Goal: Task Accomplishment & Management: Use online tool/utility

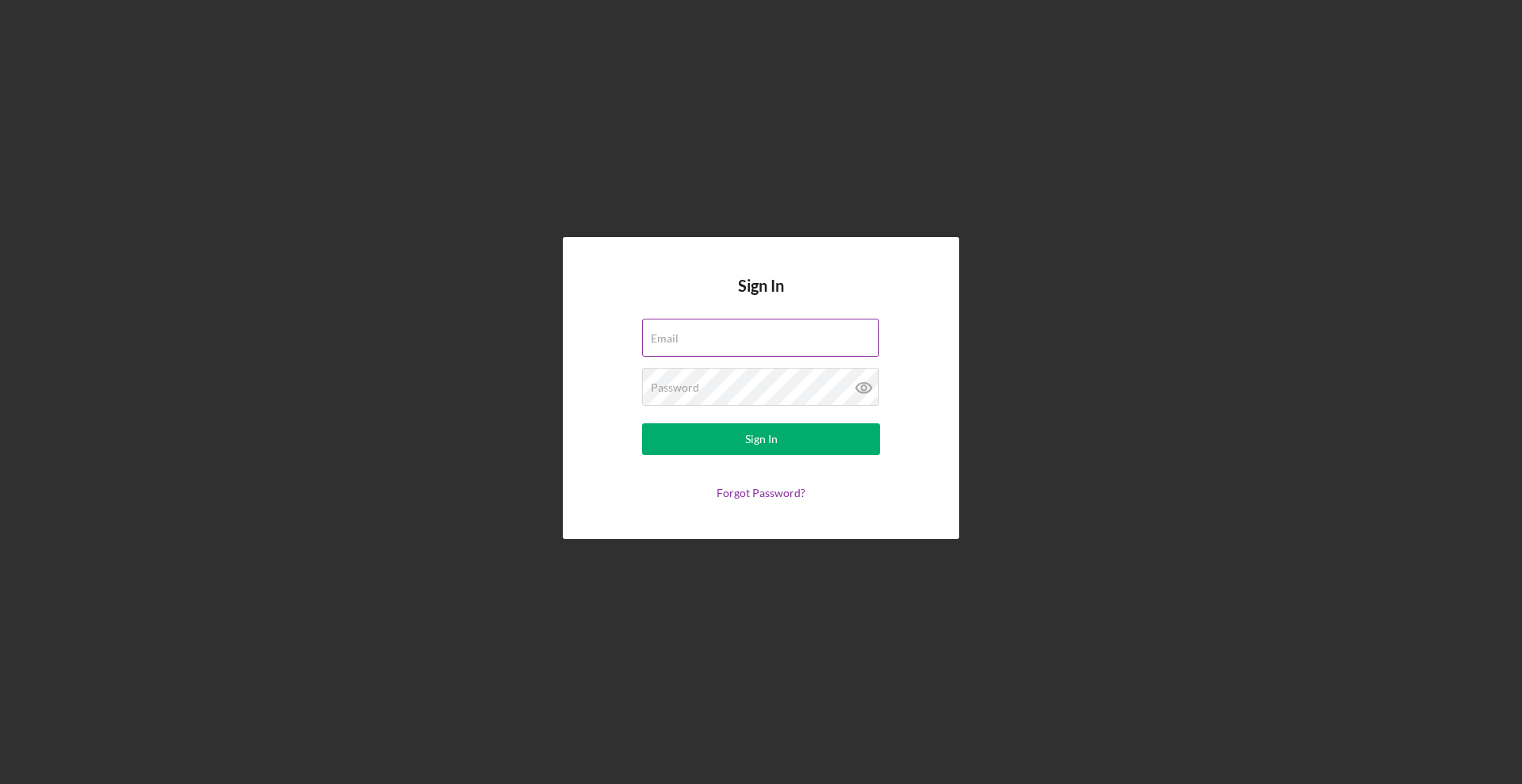
click at [700, 339] on div "Email" at bounding box center [761, 338] width 237 height 39
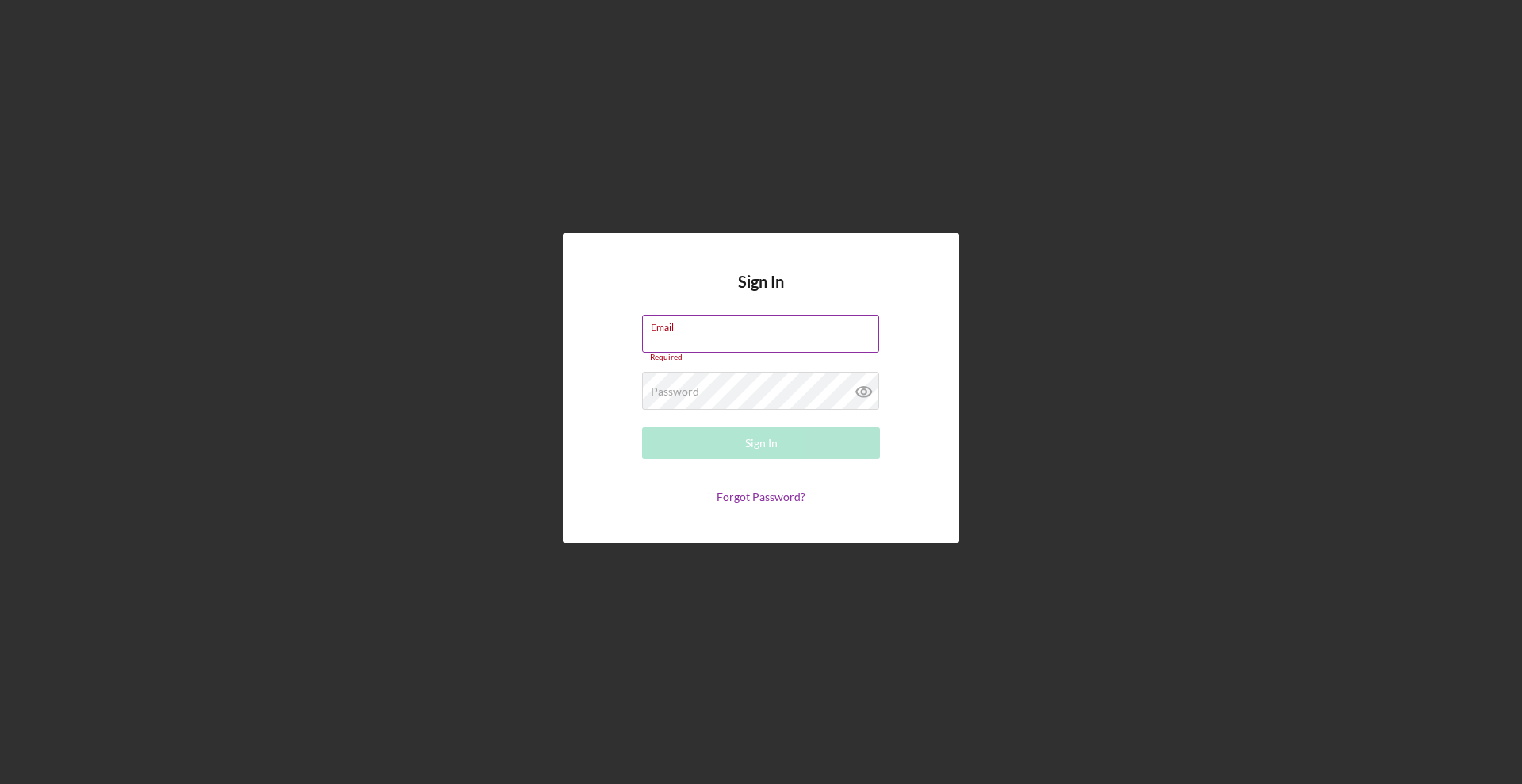
click at [708, 332] on label "Email" at bounding box center [764, 323] width 228 height 18
click at [708, 332] on input "Email" at bounding box center [760, 333] width 237 height 38
paste input "[PERSON_NAME][EMAIL_ADDRESS][DOMAIN_NAME]"
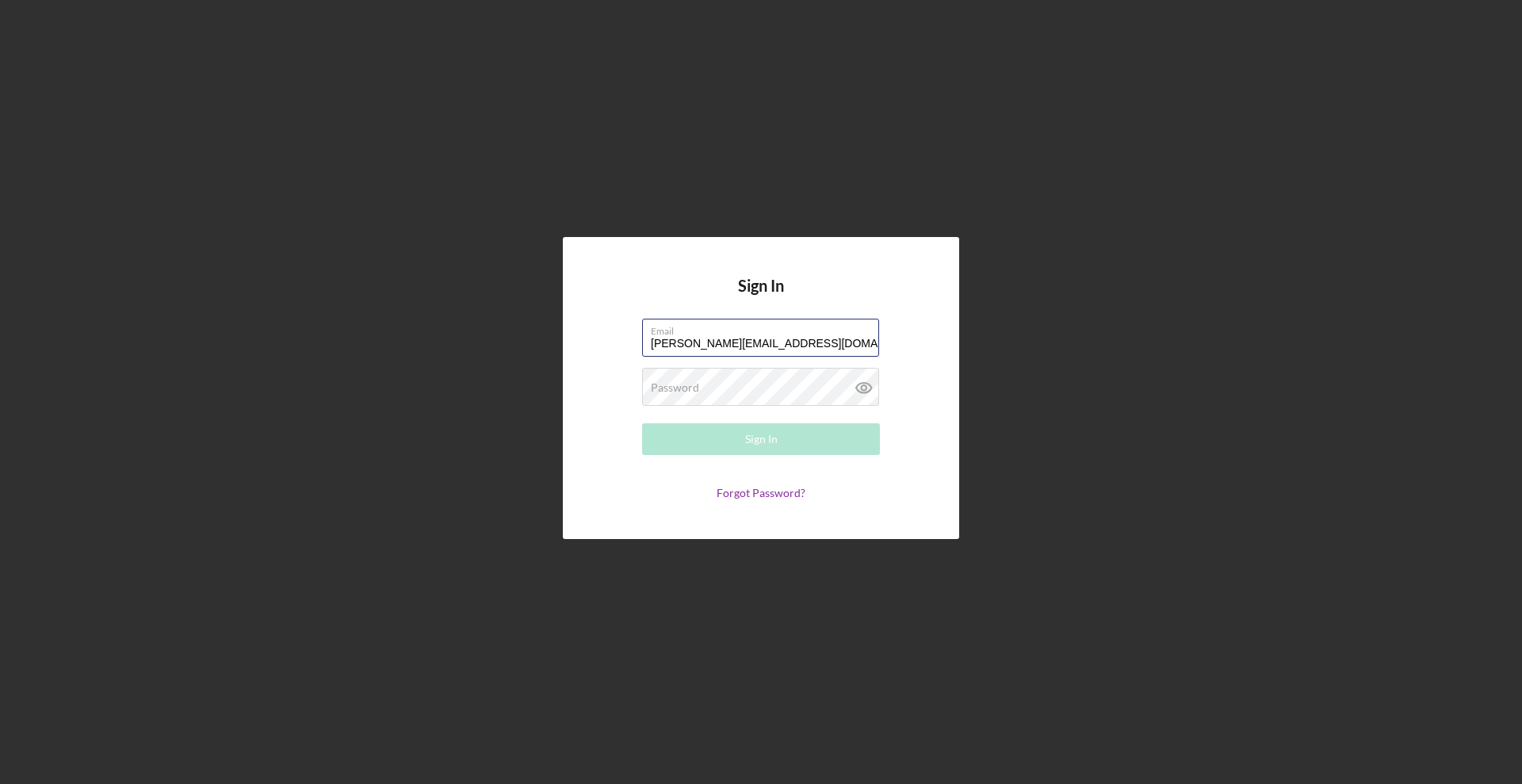
type input "[PERSON_NAME][EMAIL_ADDRESS][DOMAIN_NAME]"
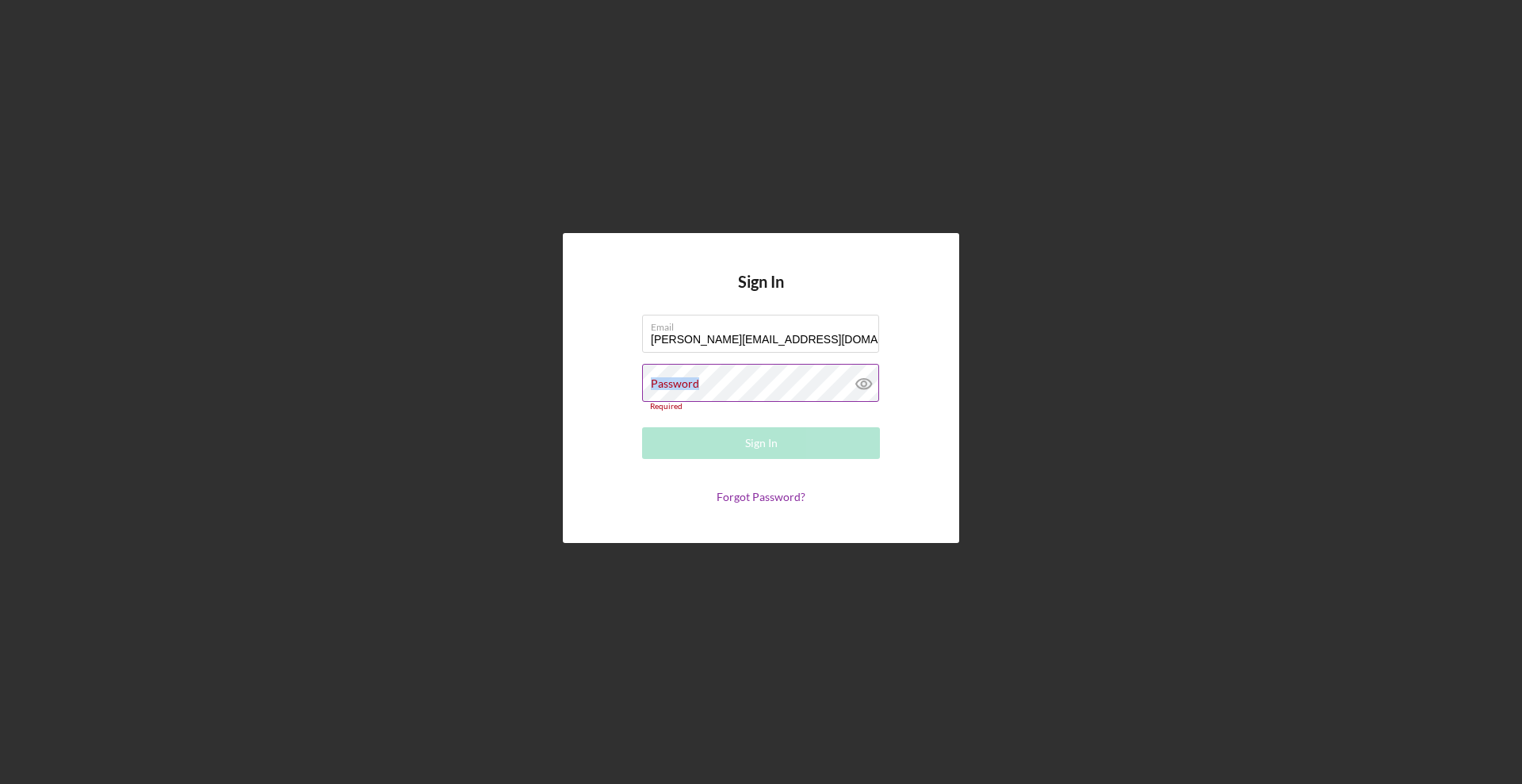
click at [693, 375] on div "Password Required" at bounding box center [761, 387] width 237 height 48
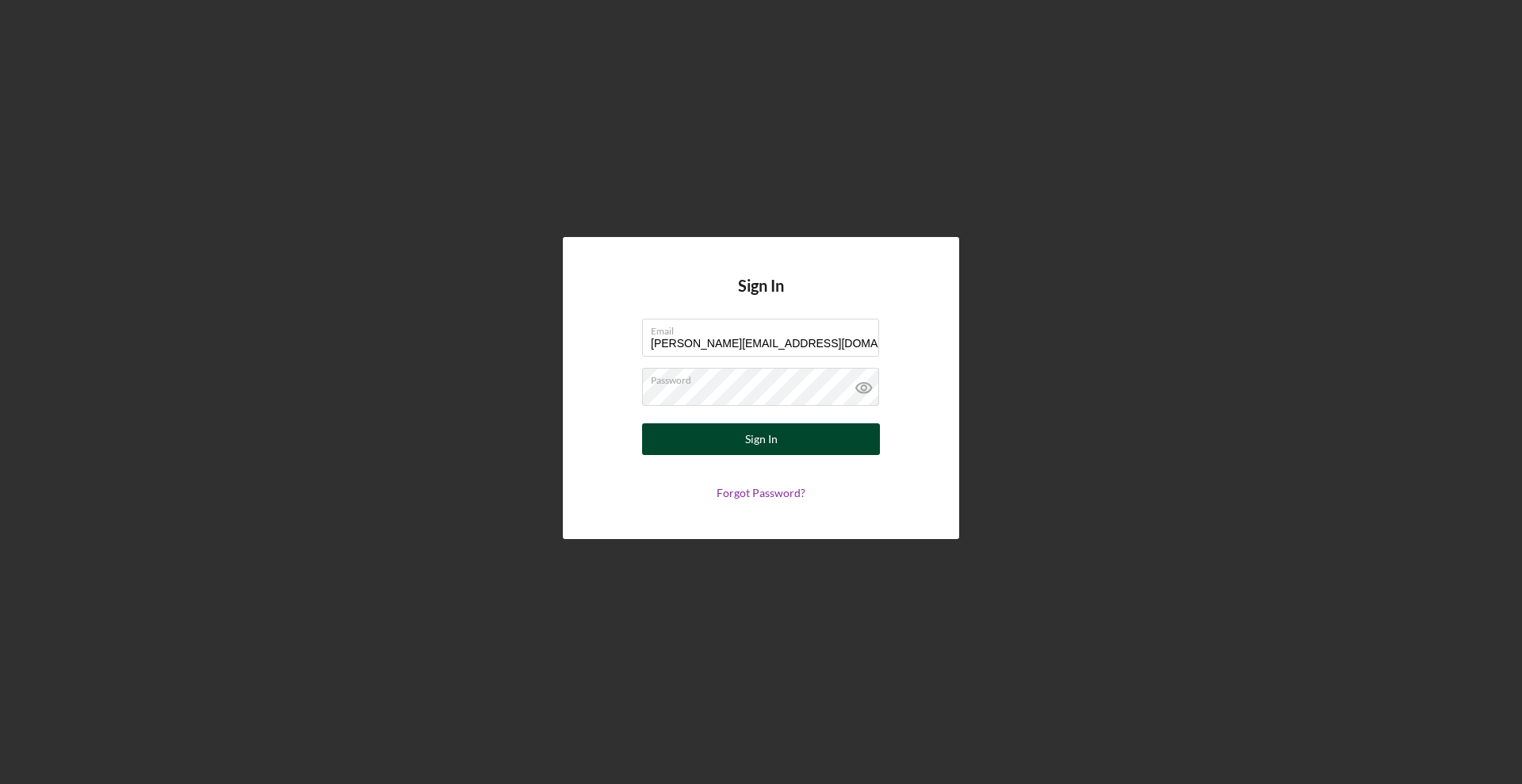
click at [705, 435] on button "Sign In" at bounding box center [761, 439] width 237 height 32
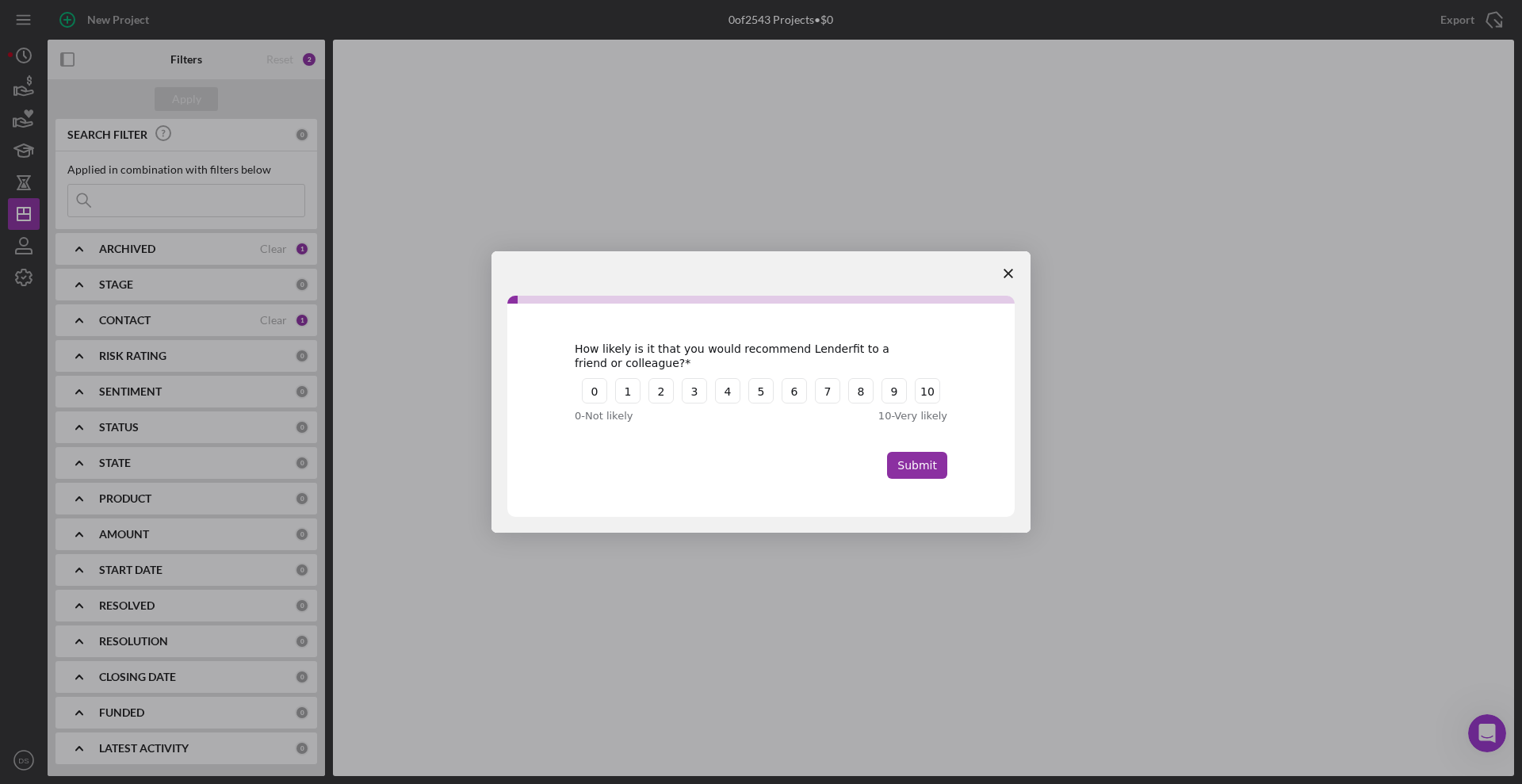
click at [1006, 270] on polygon "Close survey" at bounding box center [1008, 272] width 9 height 9
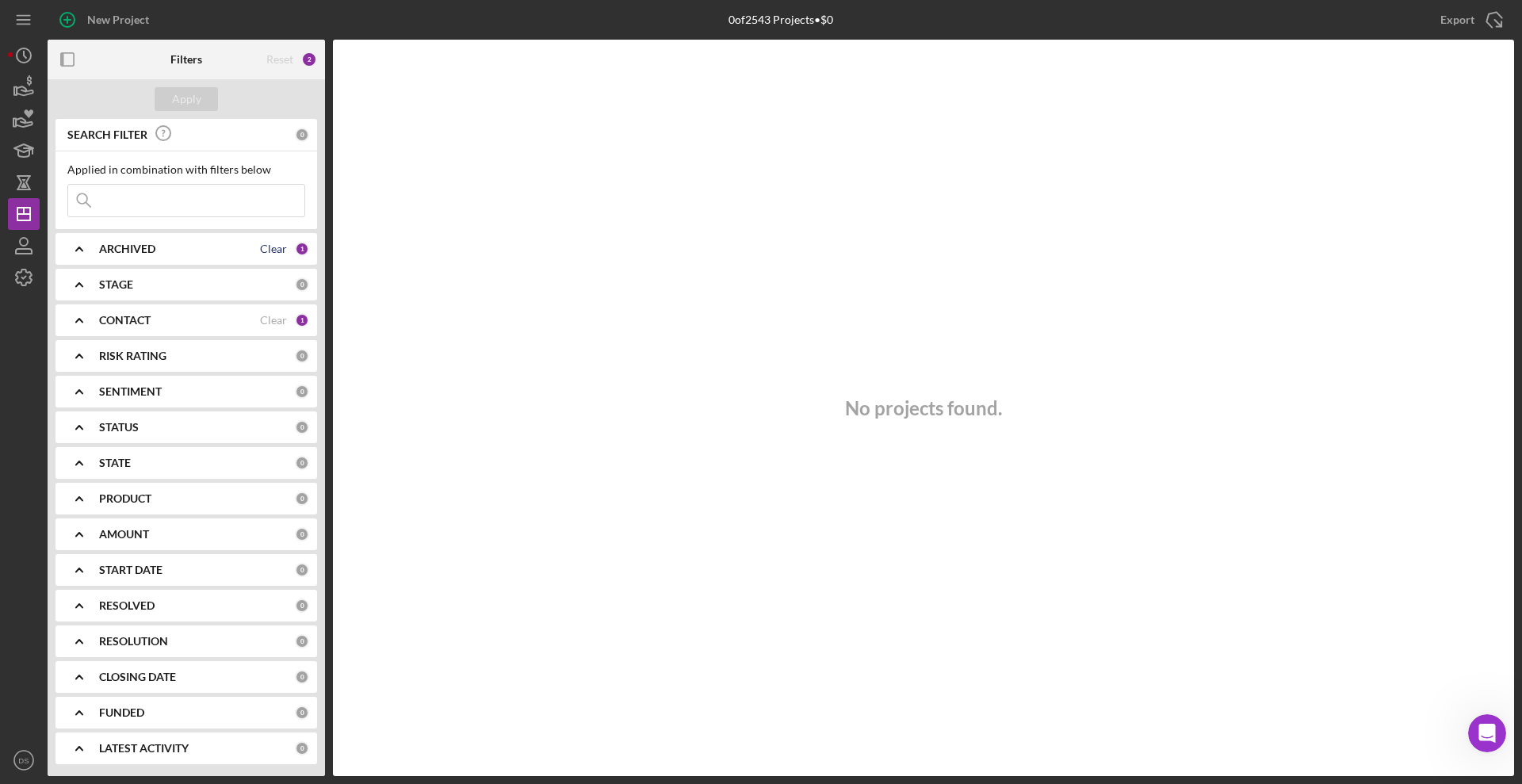
click at [273, 251] on div "Clear" at bounding box center [273, 248] width 27 height 13
click at [268, 314] on div "Clear" at bounding box center [273, 319] width 27 height 13
click at [192, 89] on div "Apply" at bounding box center [186, 99] width 29 height 23
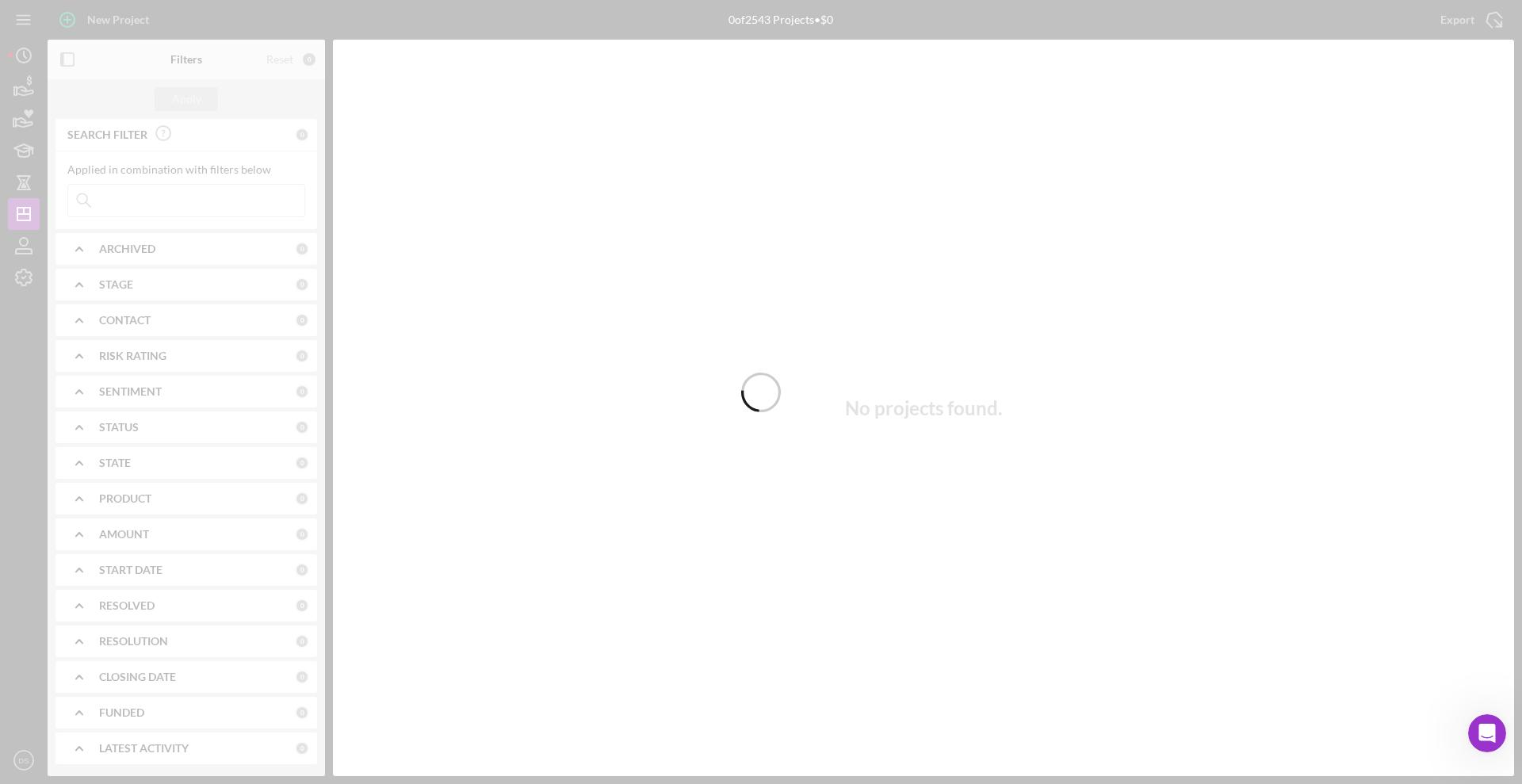
click at [30, 248] on div at bounding box center [761, 392] width 1522 height 784
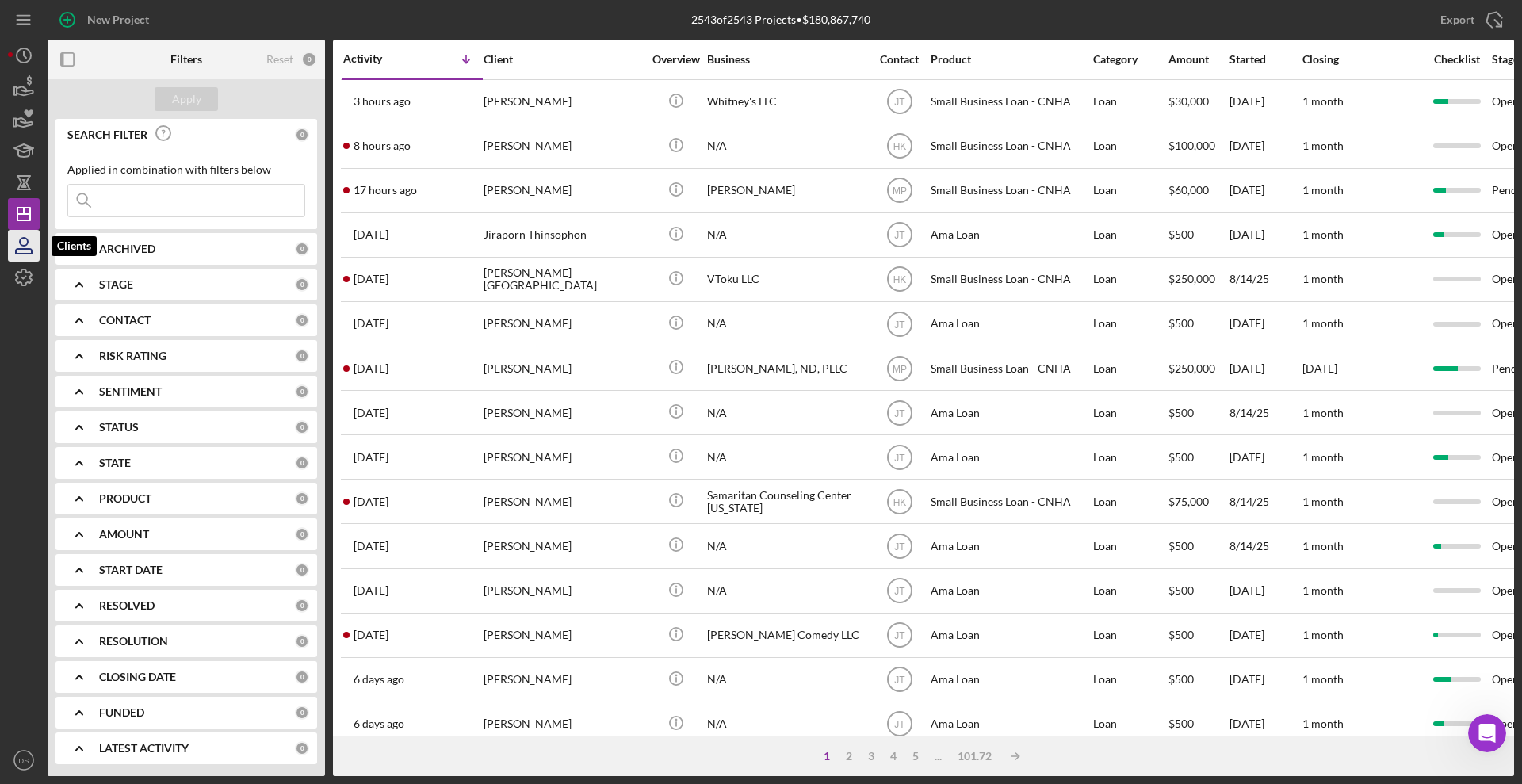
click at [26, 249] on icon "button" at bounding box center [23, 252] width 16 height 5
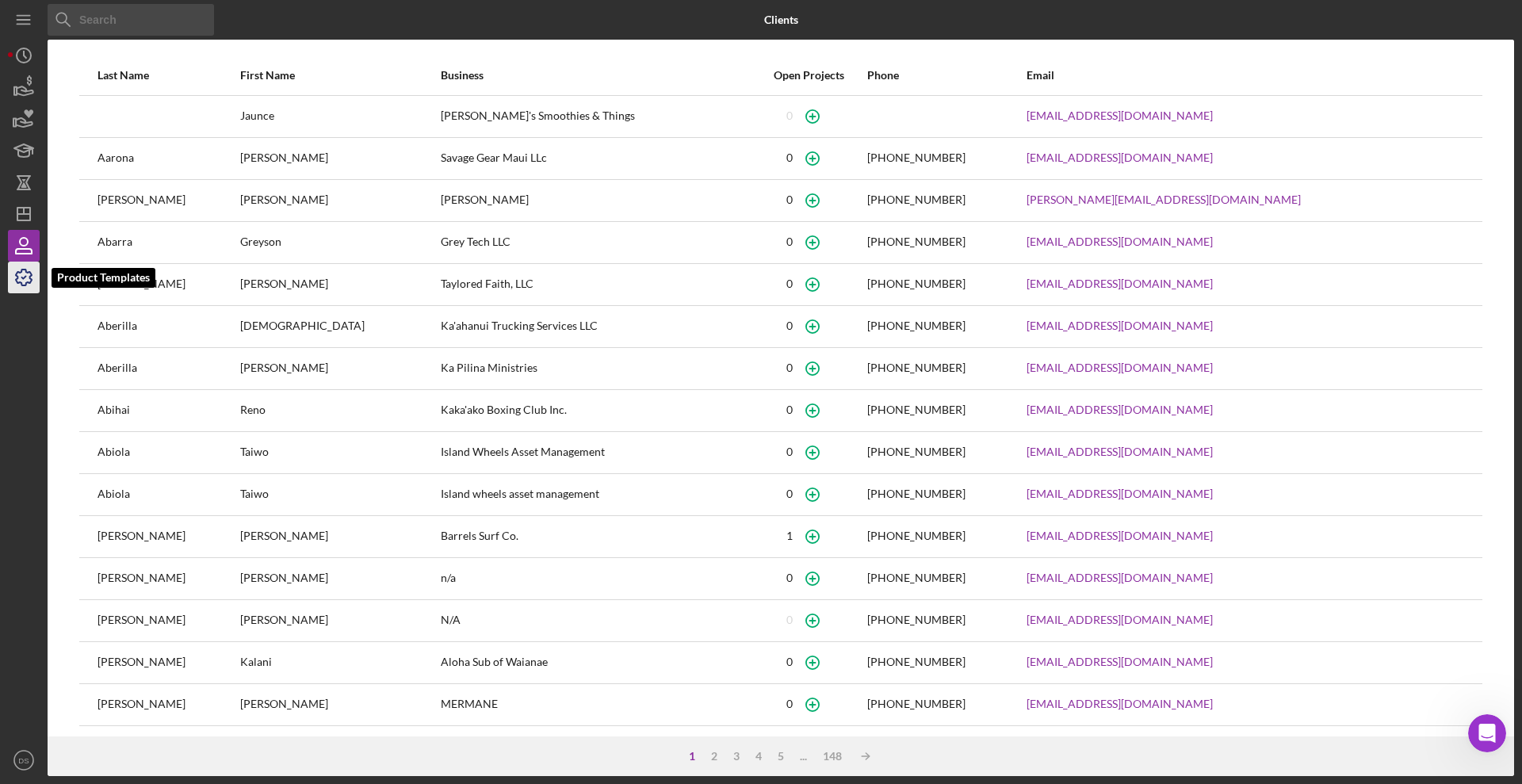
click at [29, 283] on icon "button" at bounding box center [23, 277] width 39 height 39
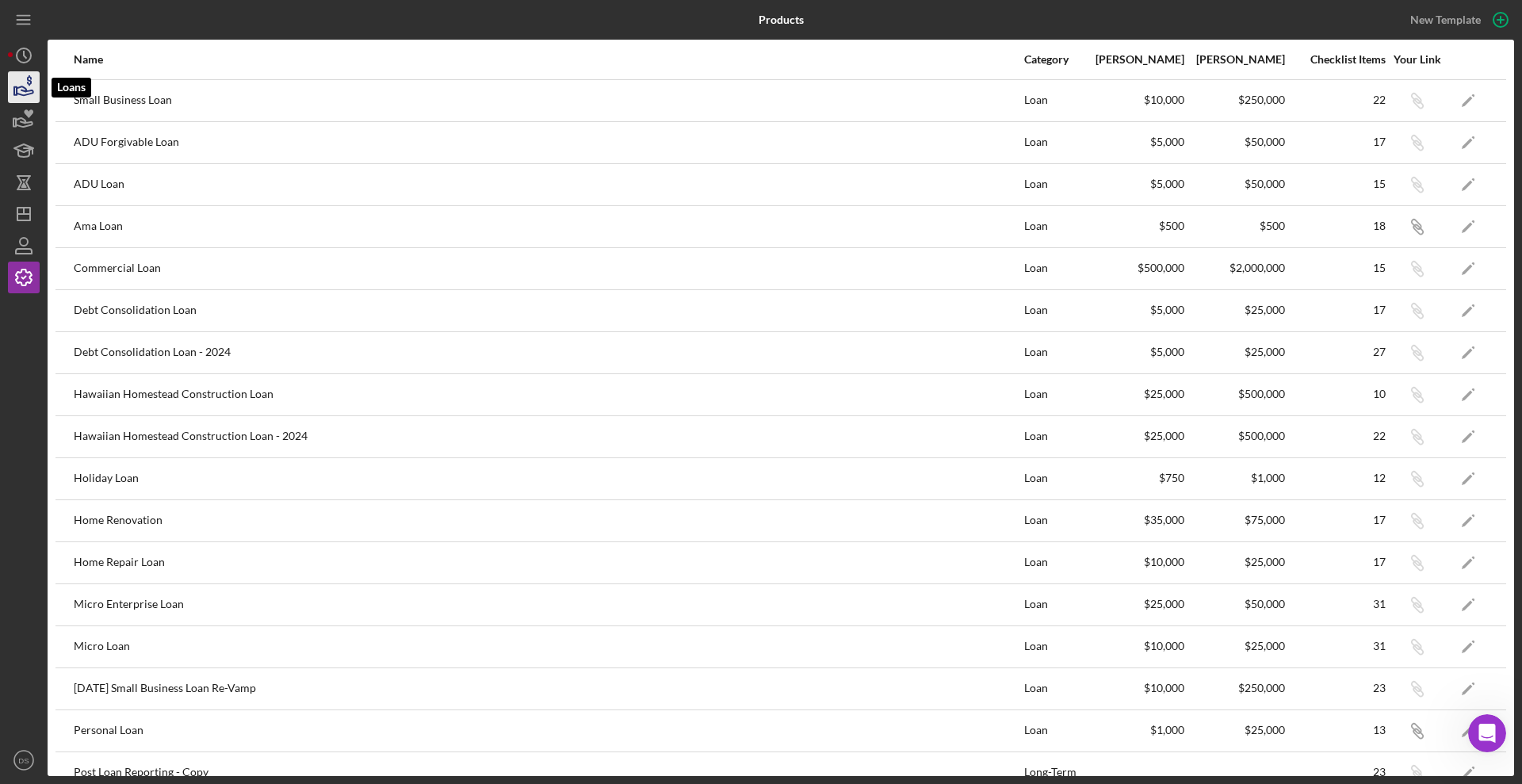
click at [29, 94] on icon "button" at bounding box center [25, 90] width 17 height 8
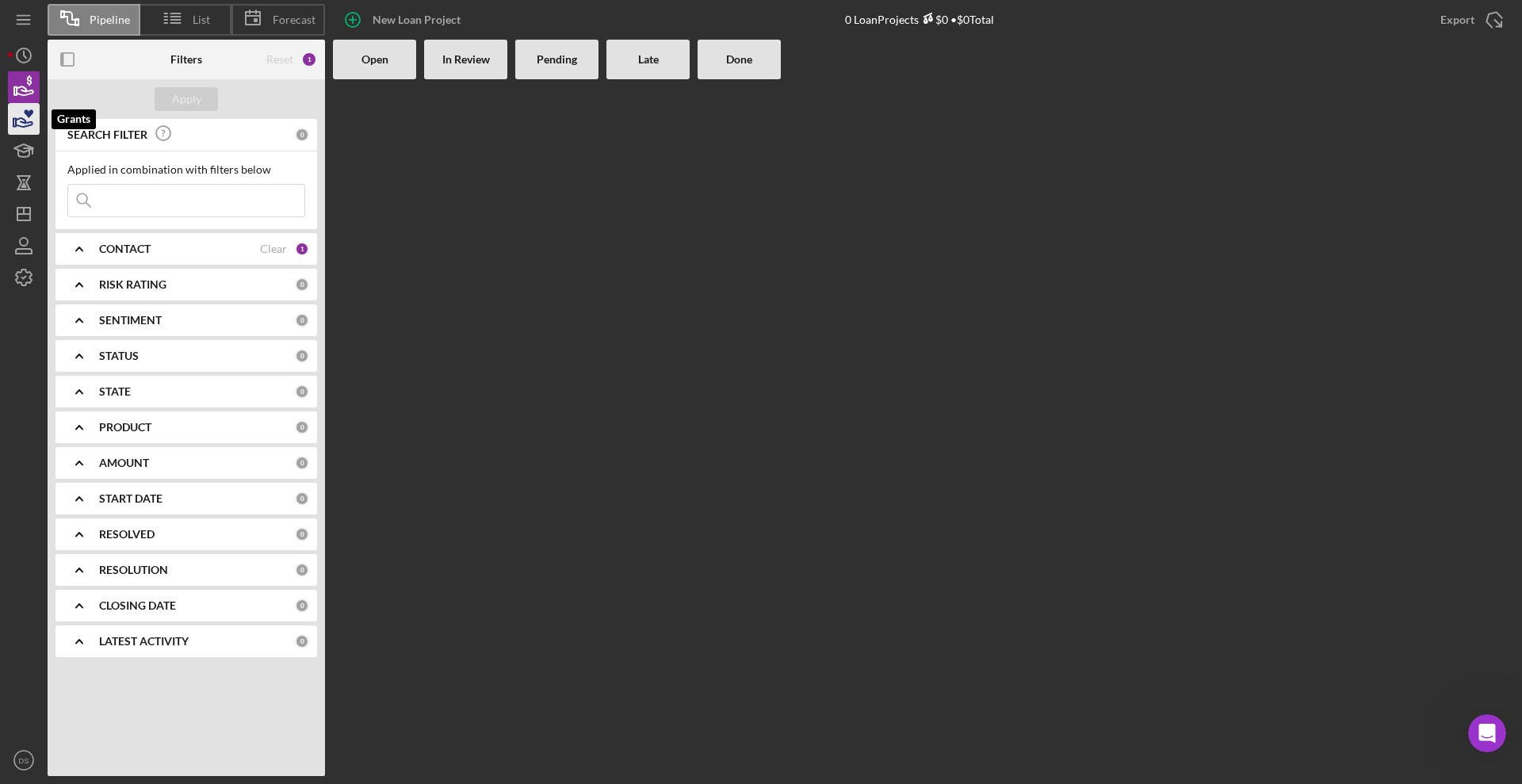
click at [16, 129] on icon "button" at bounding box center [23, 119] width 39 height 39
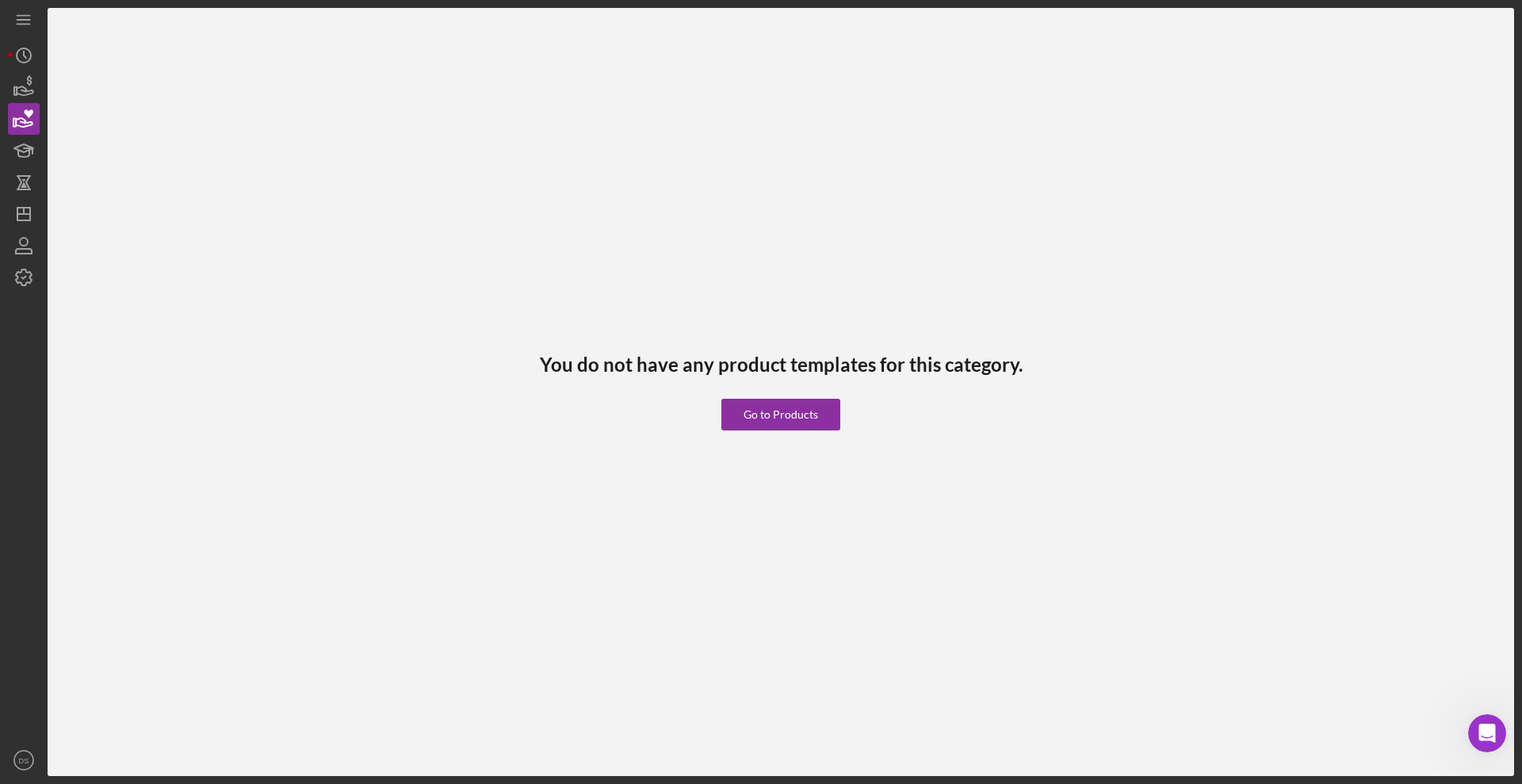
click at [47, 65] on nav "Icon/Menu Icon/Dashboard Dashboard Clients Product Templates DS [PERSON_NAME] I…" at bounding box center [27, 388] width 39 height 776
click at [21, 84] on icon "button" at bounding box center [23, 87] width 39 height 39
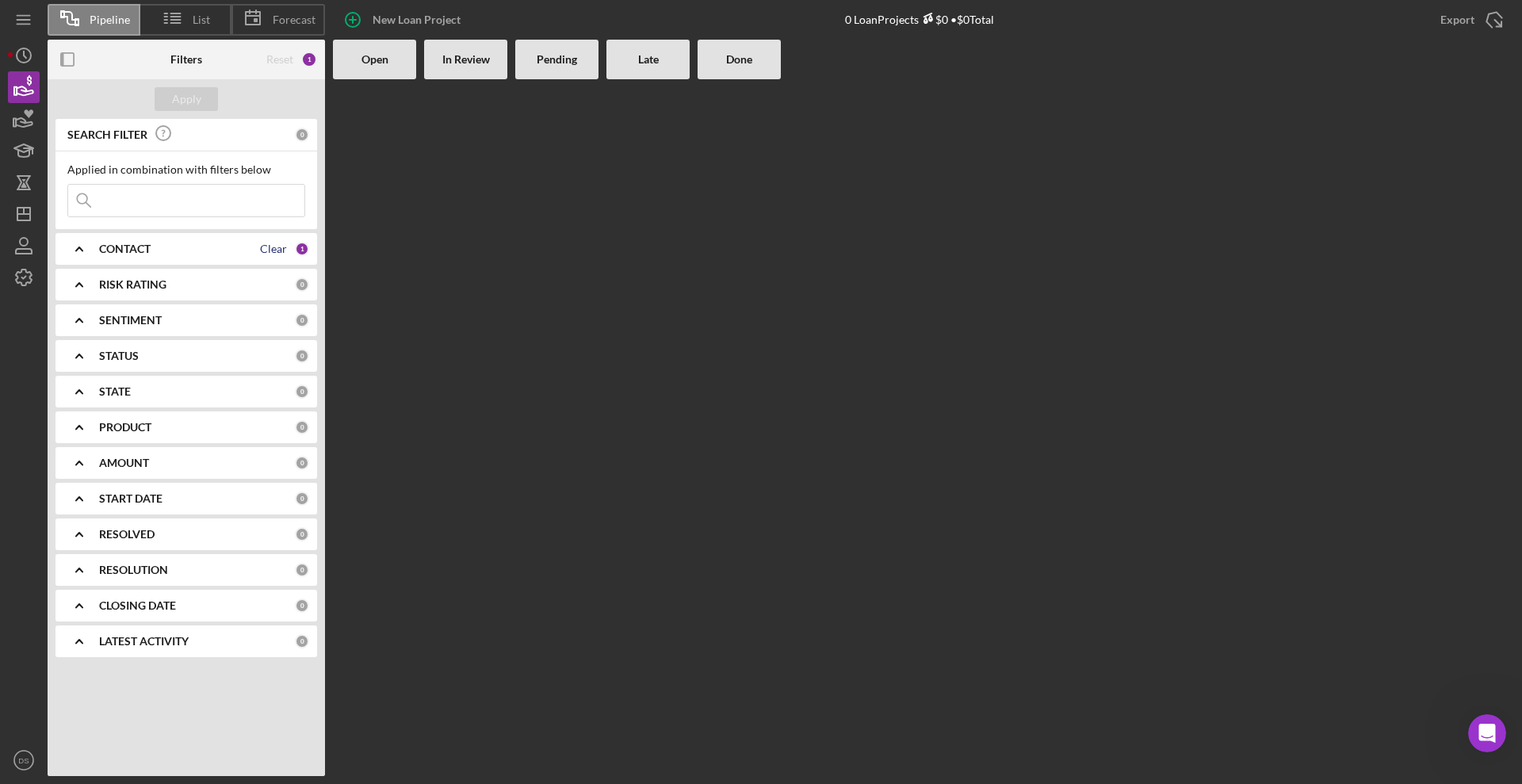
click at [272, 247] on div "Clear" at bounding box center [273, 248] width 27 height 13
click at [169, 89] on button "Apply" at bounding box center [186, 99] width 64 height 23
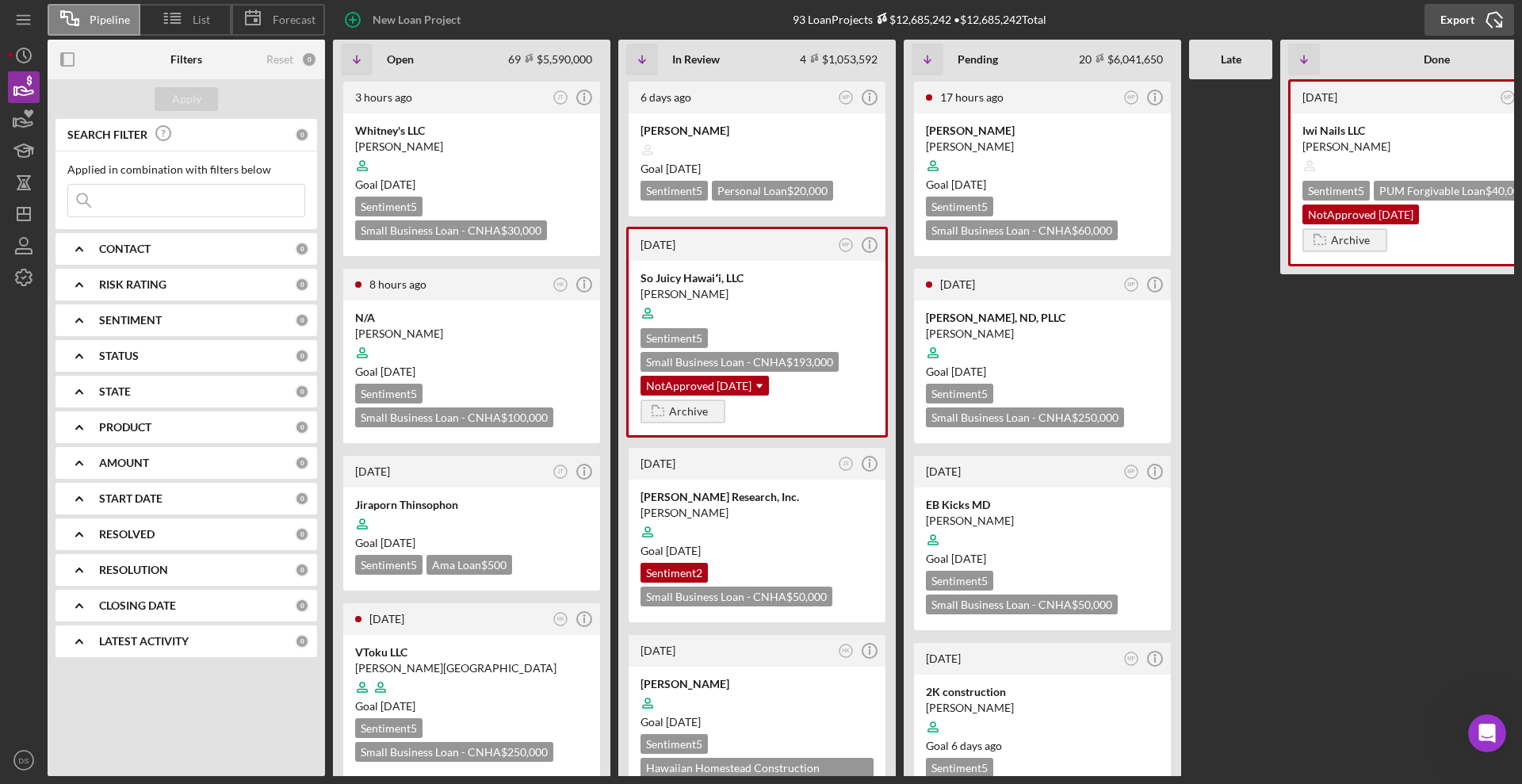
click at [1461, 10] on div "Export" at bounding box center [1458, 20] width 34 height 32
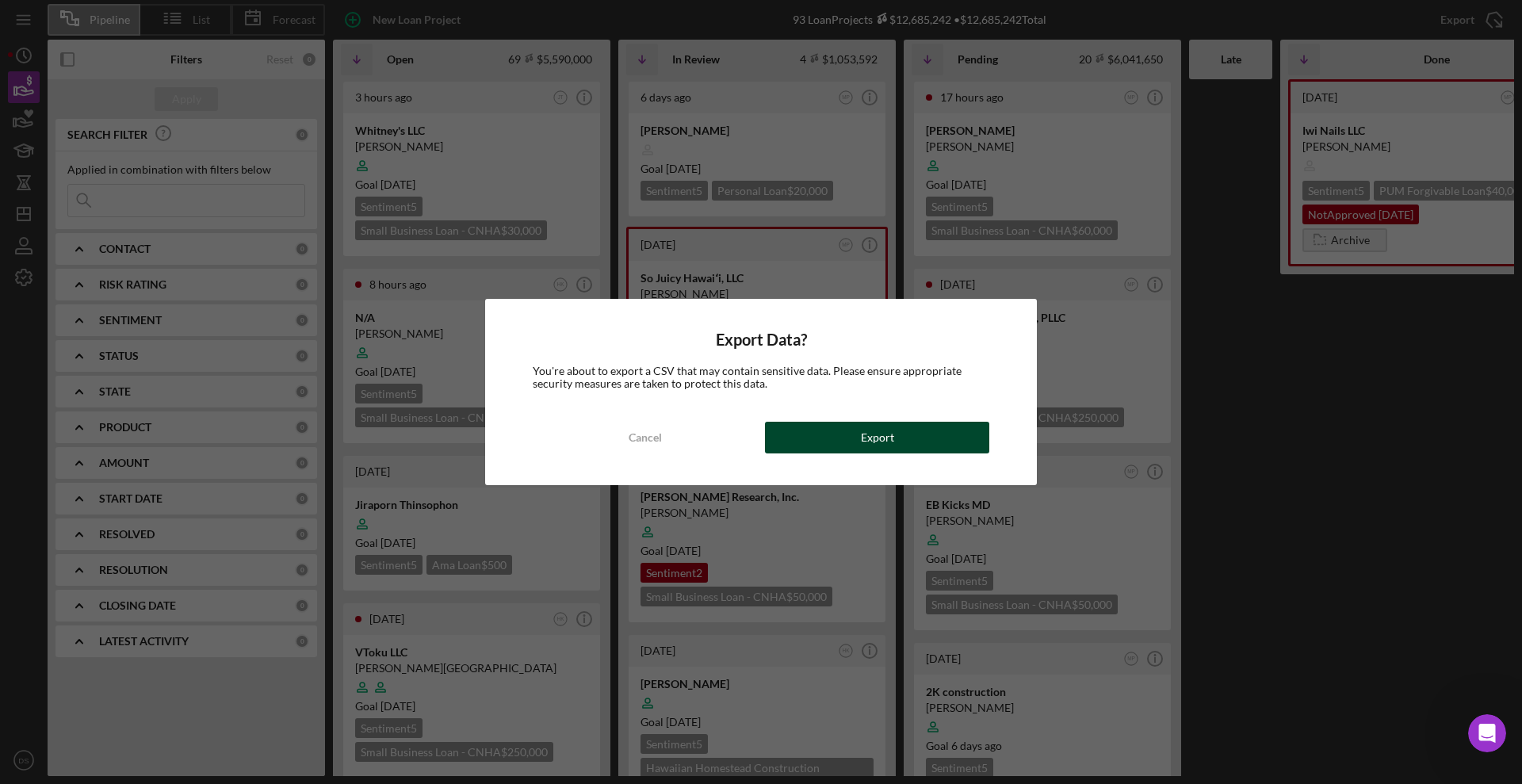
click at [847, 430] on button "Export" at bounding box center [877, 437] width 224 height 32
